Goal: Information Seeking & Learning: Learn about a topic

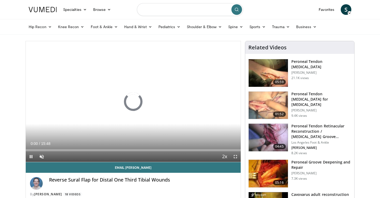
click at [198, 8] on input "Search topics, interventions" at bounding box center [190, 9] width 106 height 13
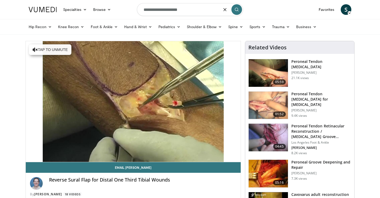
type input "**********"
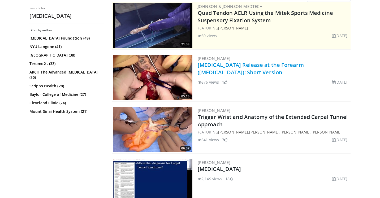
scroll to position [57, 0]
click at [245, 72] on link "Radial Nerve Release at the Forearm (Radial Tunnel Syndrome): Short Version" at bounding box center [251, 68] width 106 height 15
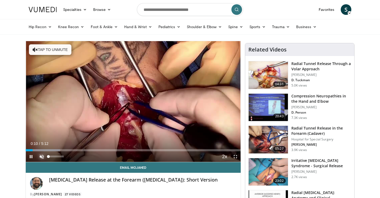
click at [43, 155] on span "Video Player" at bounding box center [41, 156] width 11 height 11
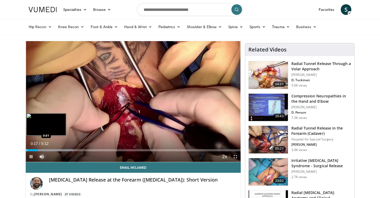
click at [27, 150] on div "Progress Bar" at bounding box center [27, 150] width 1 height 2
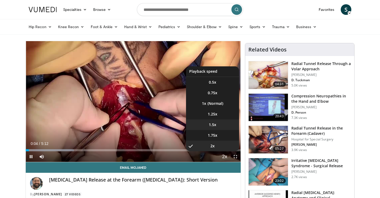
click at [213, 123] on span "1.5x" at bounding box center [212, 124] width 7 height 5
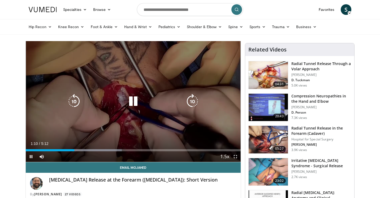
click at [163, 89] on div "10 seconds Tap to unmute" at bounding box center [133, 101] width 215 height 121
click at [147, 99] on div "Video Player" at bounding box center [133, 101] width 129 height 11
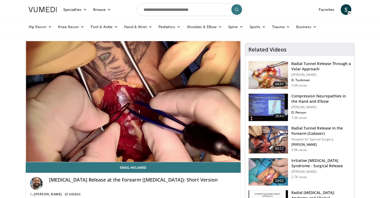
click at [279, 73] on img at bounding box center [267, 75] width 39 height 28
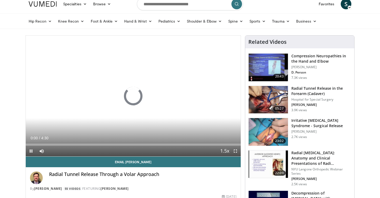
scroll to position [6, 0]
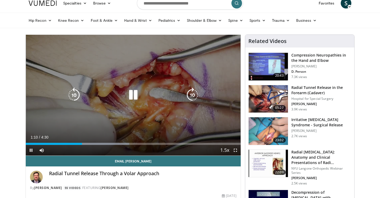
click at [85, 83] on div "10 seconds Tap to unmute" at bounding box center [133, 95] width 215 height 121
